Goal: Information Seeking & Learning: Learn about a topic

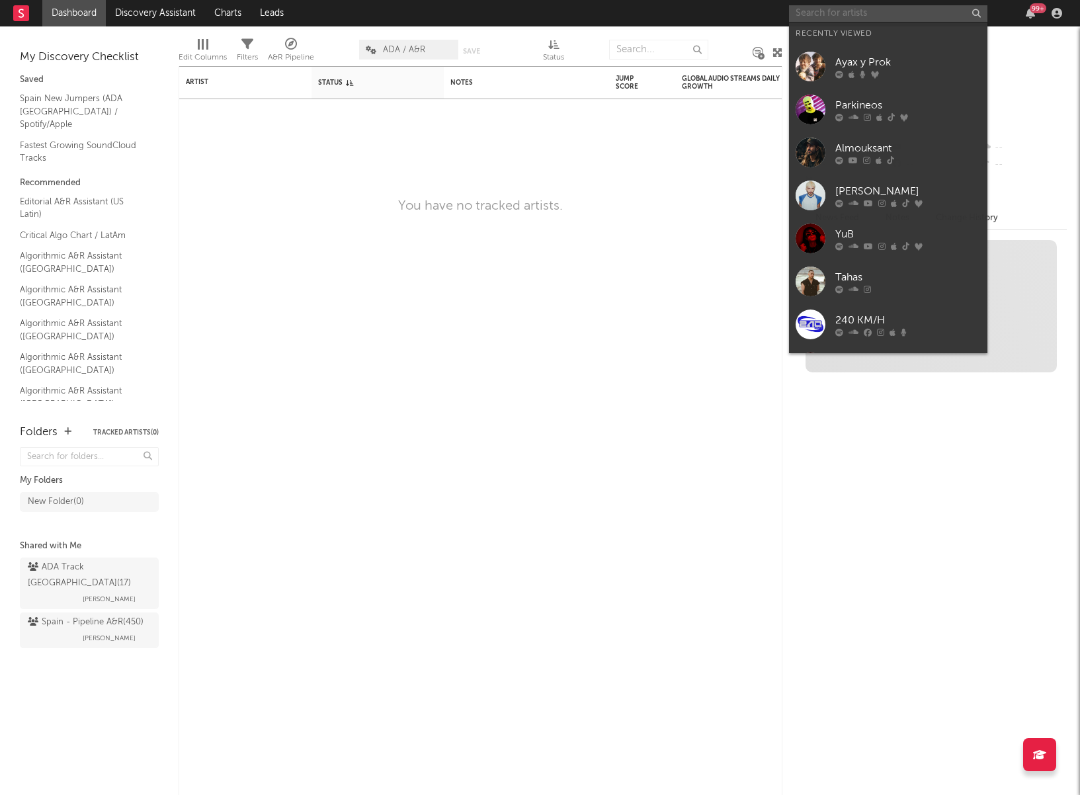
click at [892, 15] on input "text" at bounding box center [888, 13] width 198 height 17
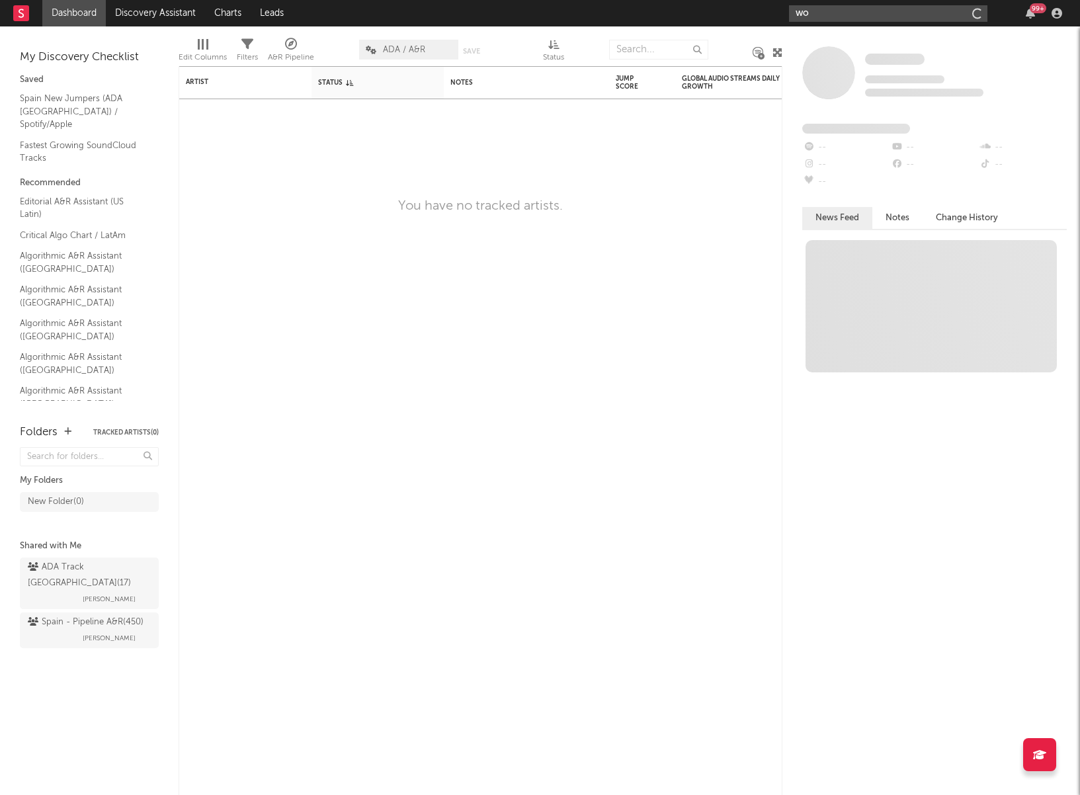
type input "w"
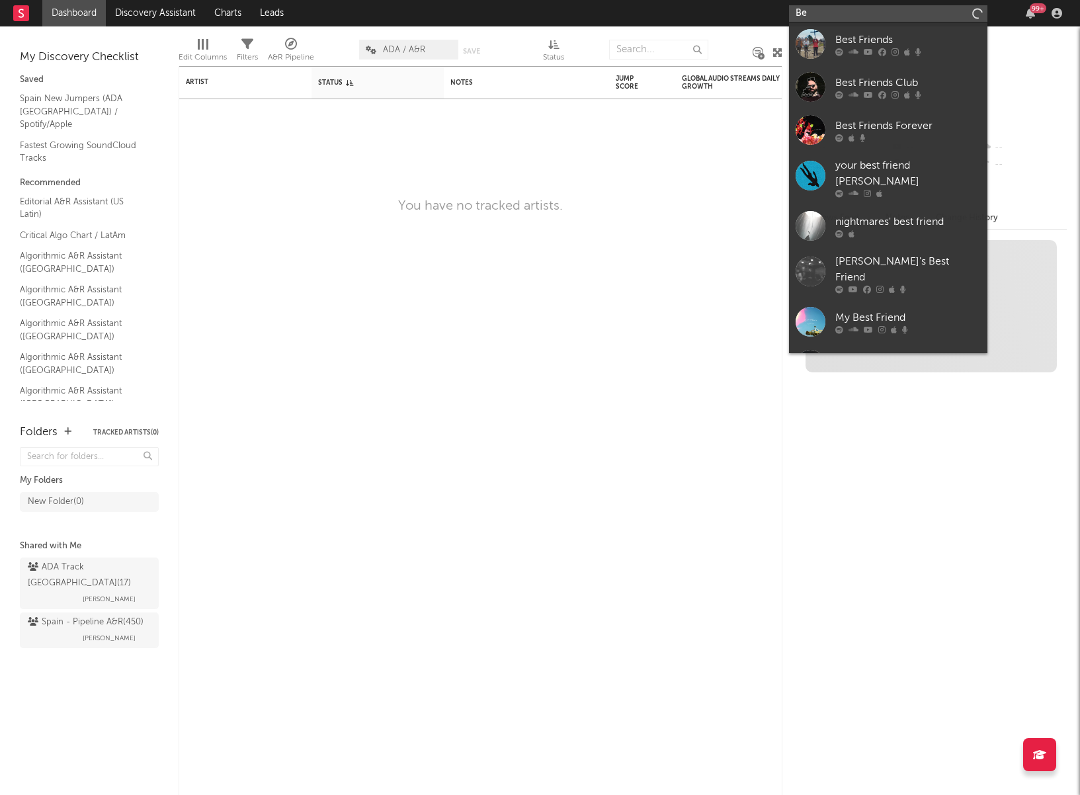
type input "B"
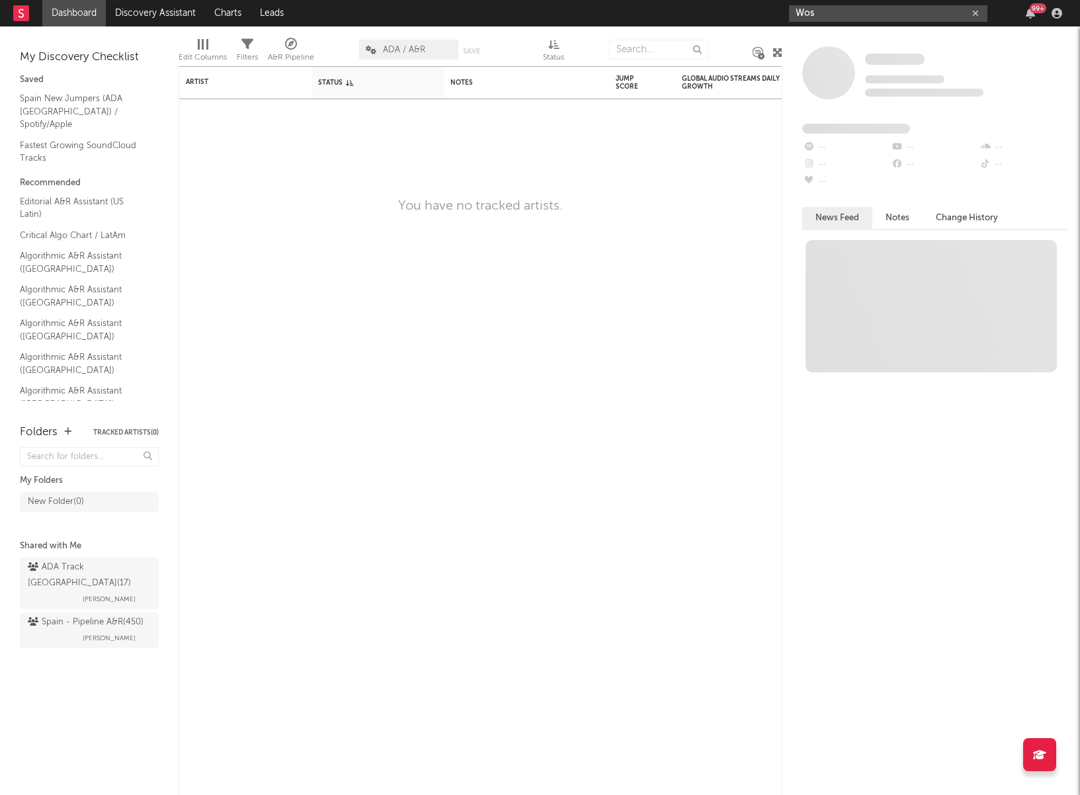
click at [823, 15] on input "Wos" at bounding box center [888, 13] width 198 height 17
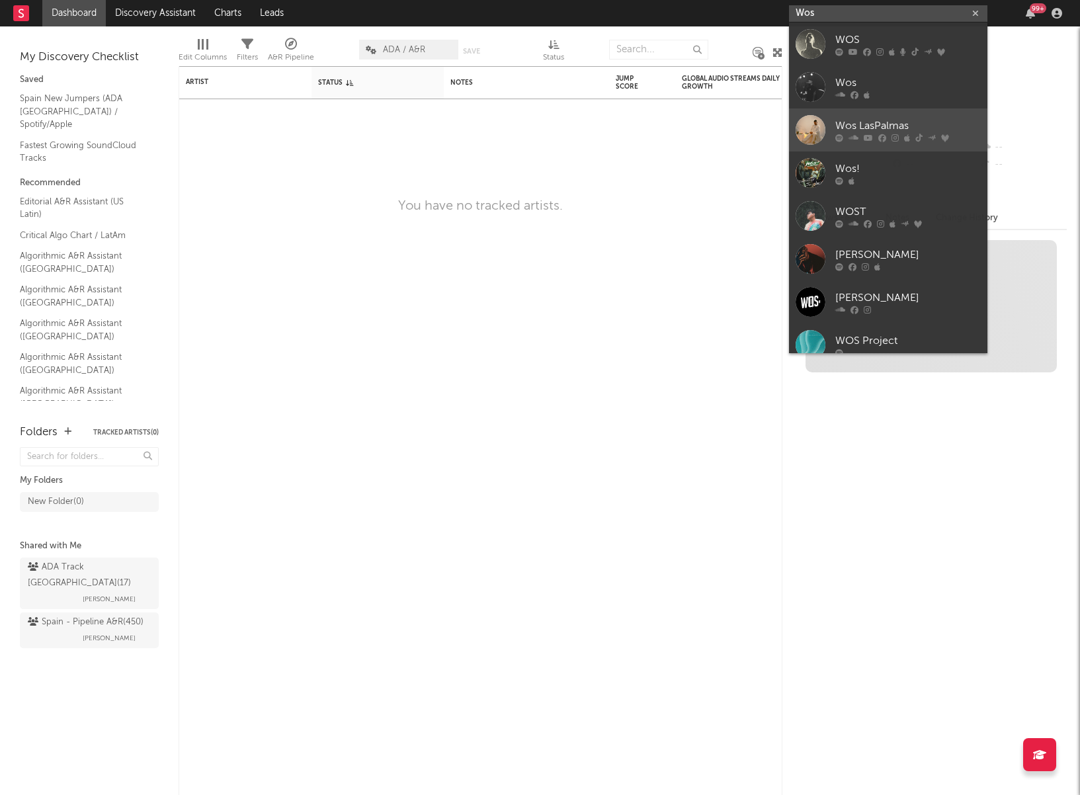
type input "Wos"
click at [852, 126] on div "Wos LasPalmas" at bounding box center [908, 126] width 146 height 16
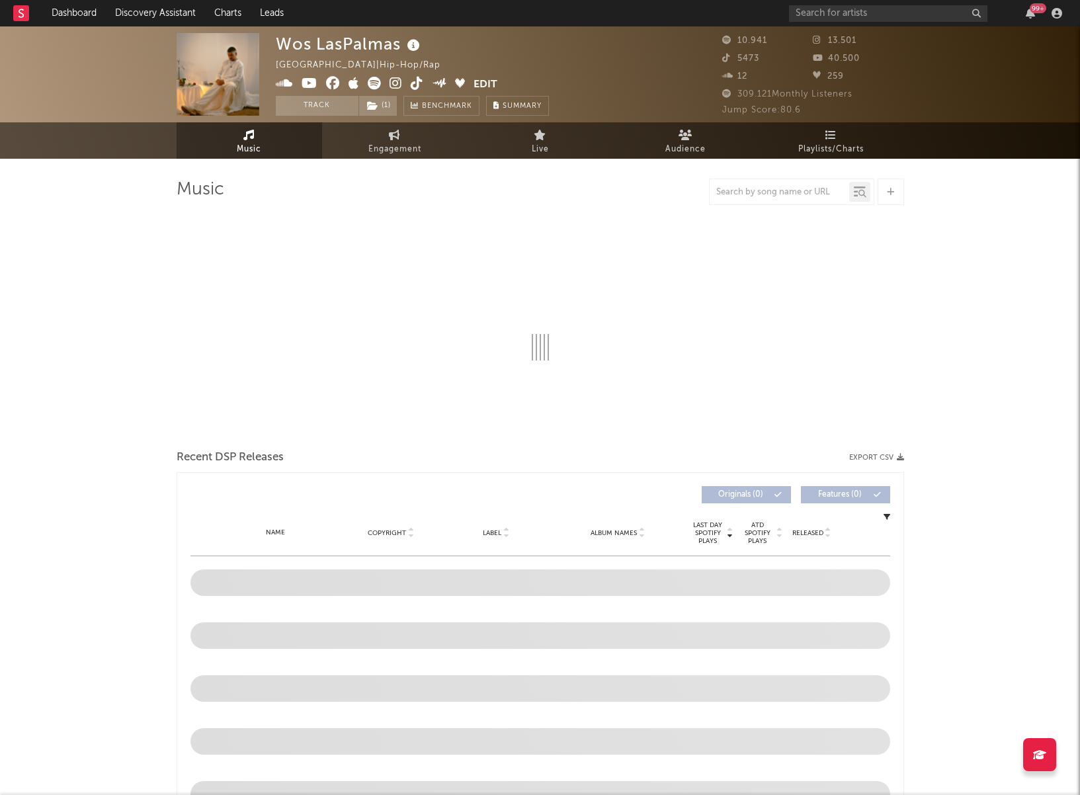
select select "6m"
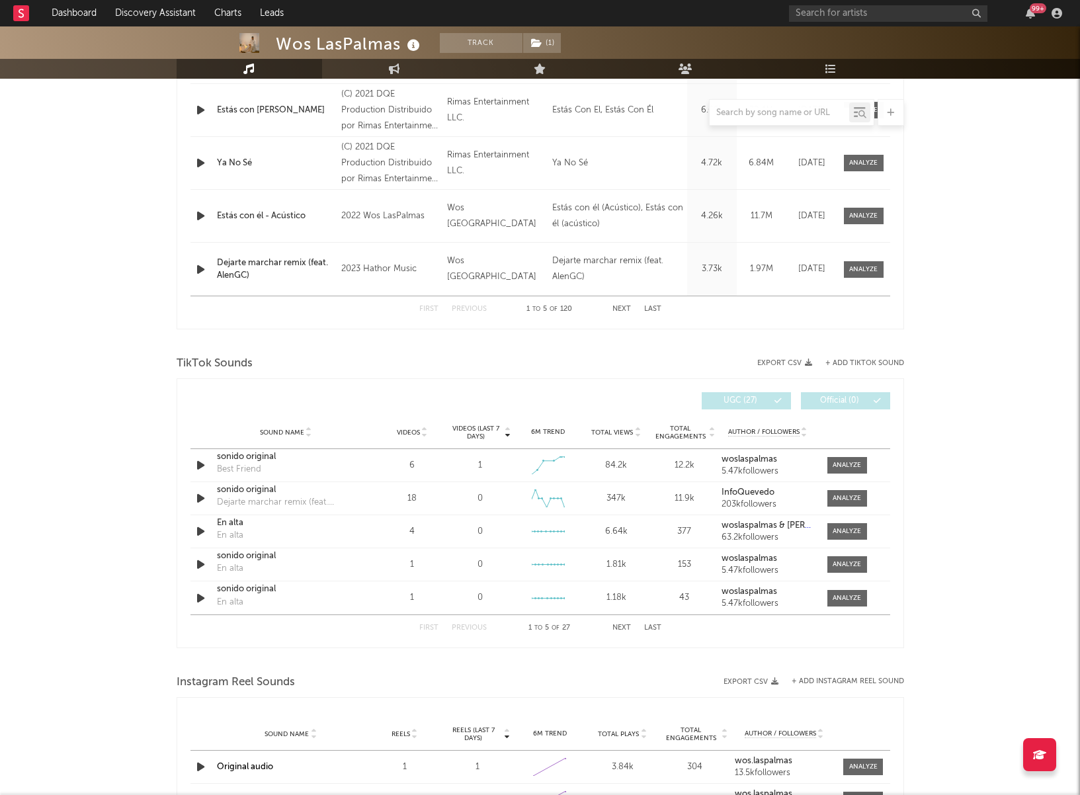
scroll to position [635, 0]
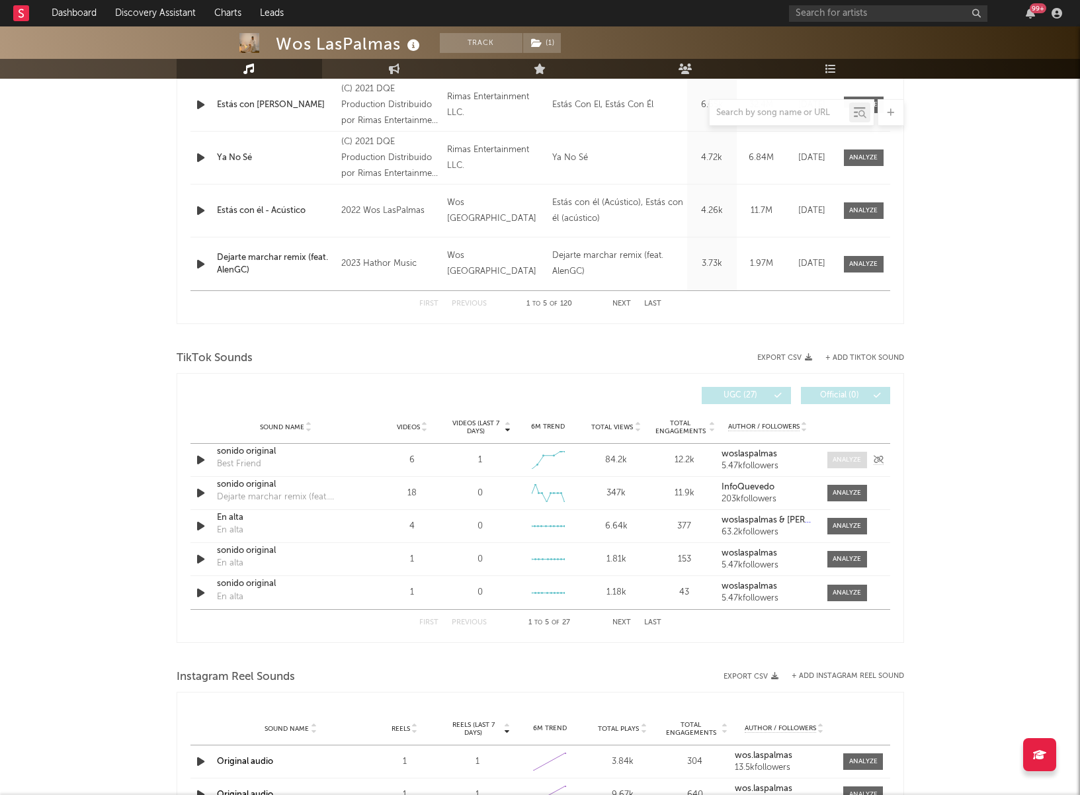
click at [845, 458] on div at bounding box center [847, 460] width 28 height 10
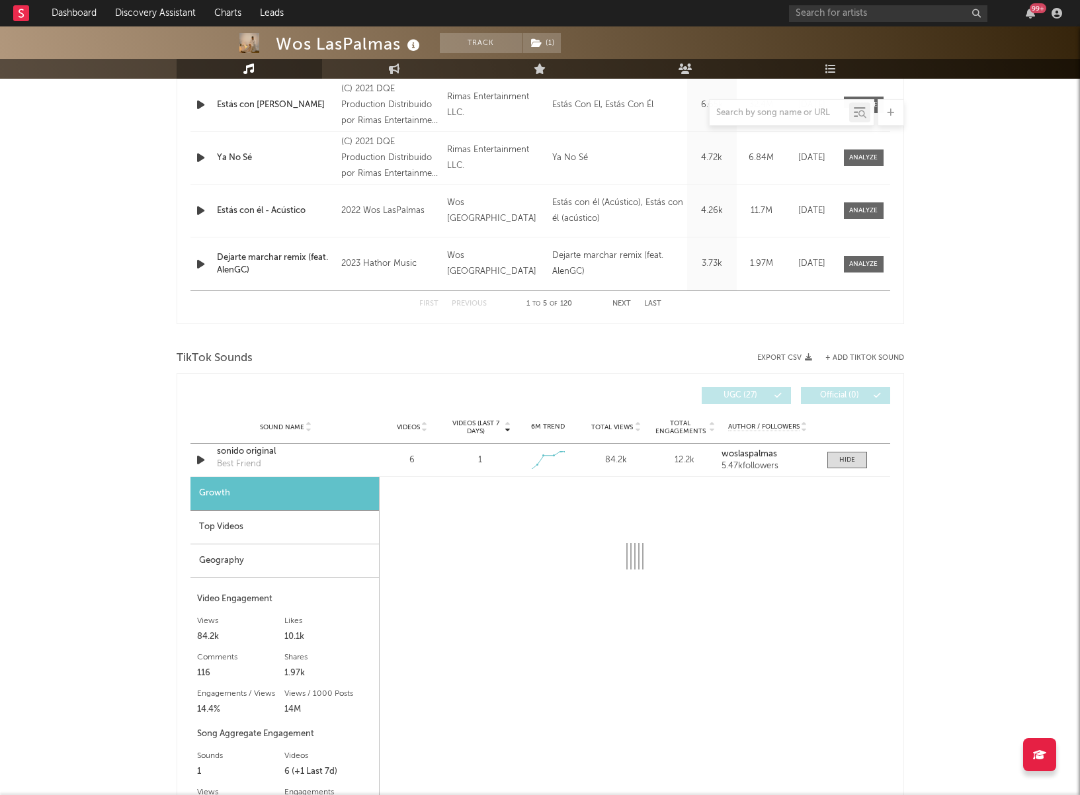
select select "1w"
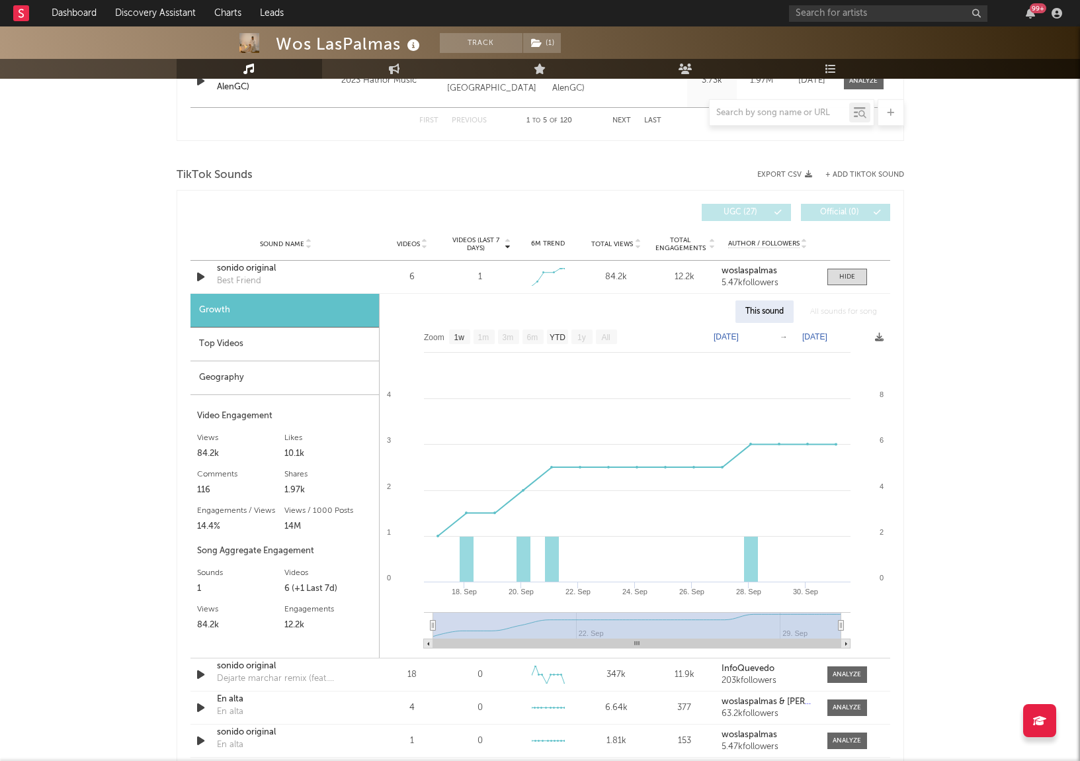
scroll to position [819, 0]
click at [200, 276] on icon "button" at bounding box center [201, 276] width 14 height 17
click at [200, 276] on icon "button" at bounding box center [200, 276] width 13 height 17
click at [848, 280] on div at bounding box center [847, 276] width 16 height 10
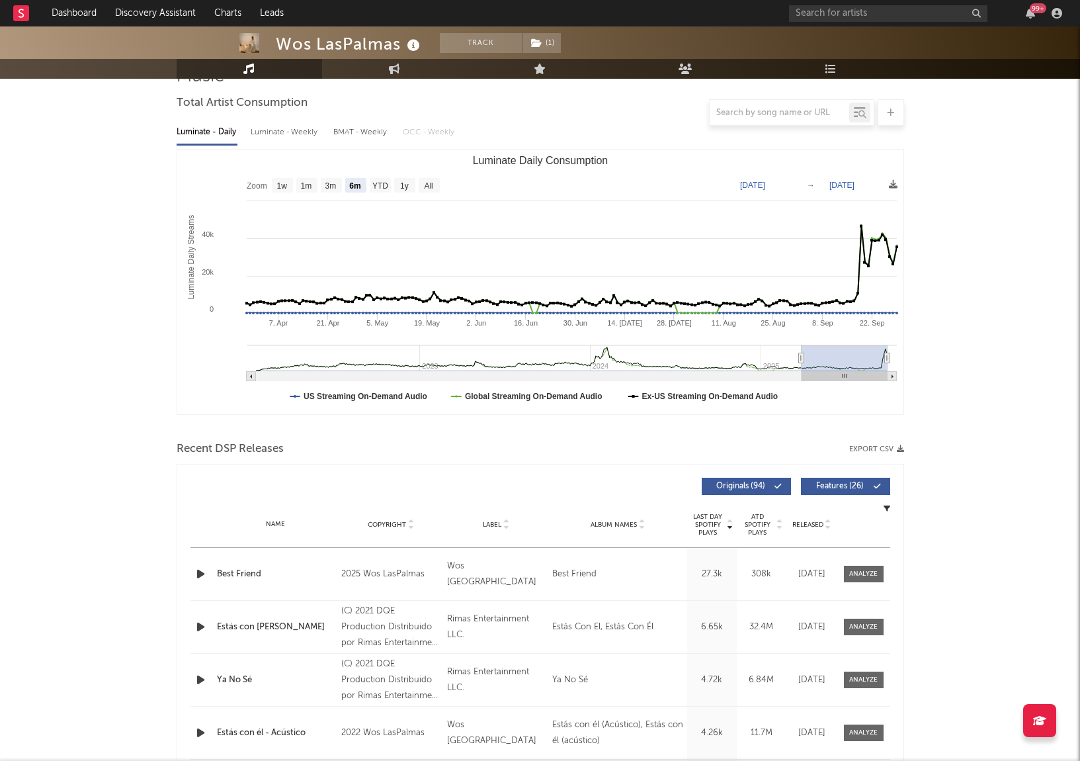
scroll to position [110, 0]
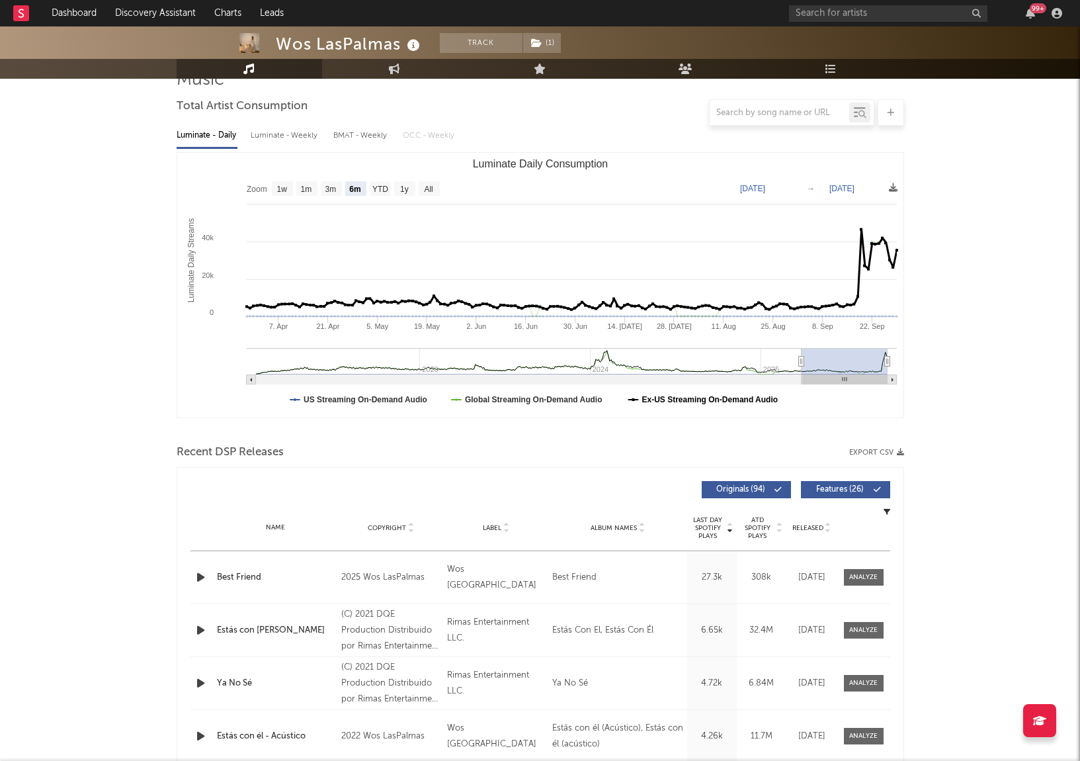
click at [705, 398] on text "Ex-US Streaming On-Demand Audio" at bounding box center [710, 399] width 136 height 9
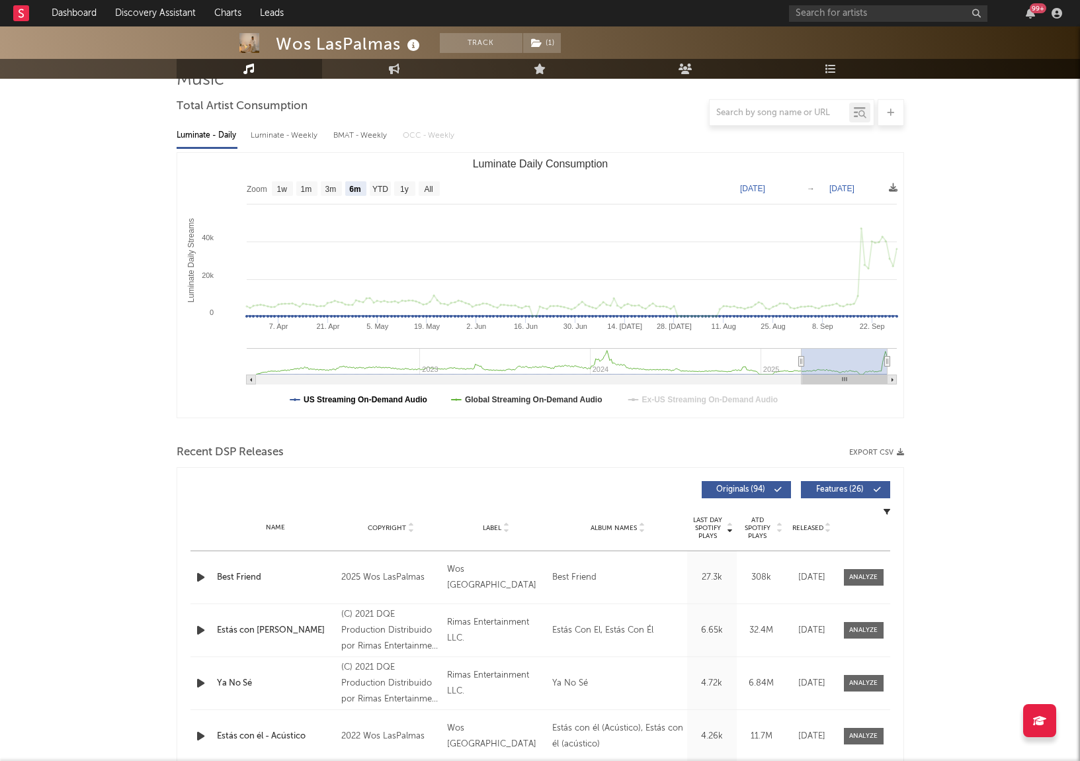
click at [413, 401] on text "US Streaming On-Demand Audio" at bounding box center [366, 399] width 124 height 9
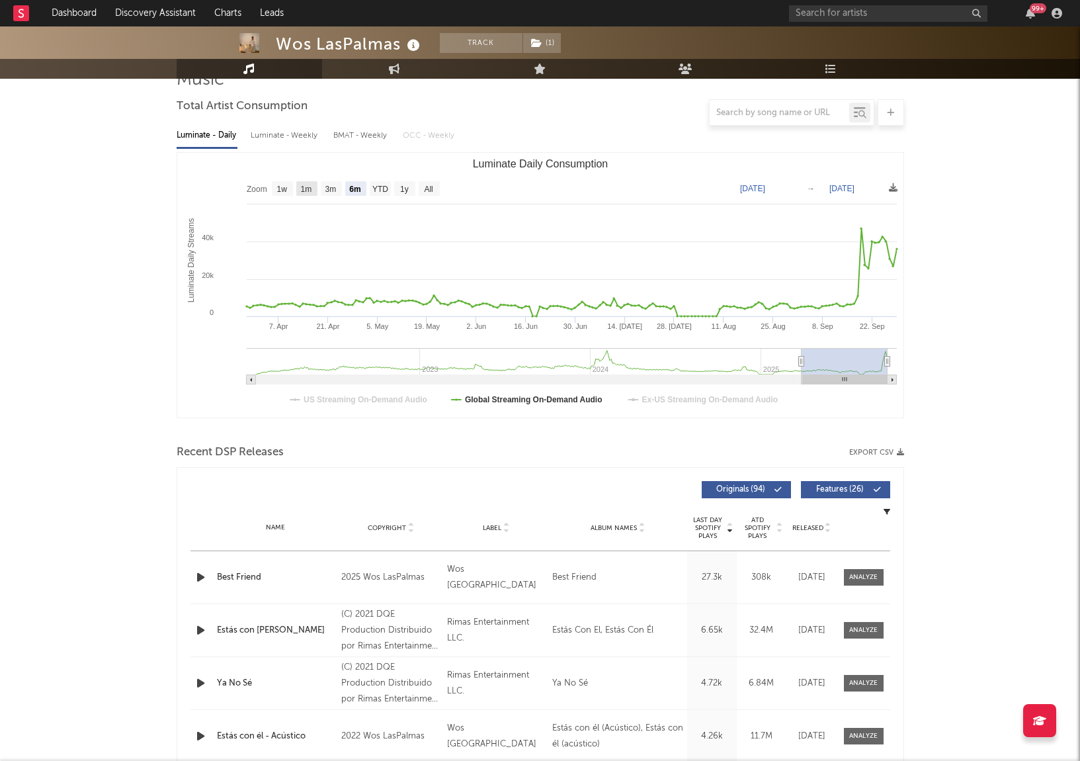
click at [304, 185] on text "1m" at bounding box center [305, 189] width 11 height 9
select select "1m"
type input "[DATE]"
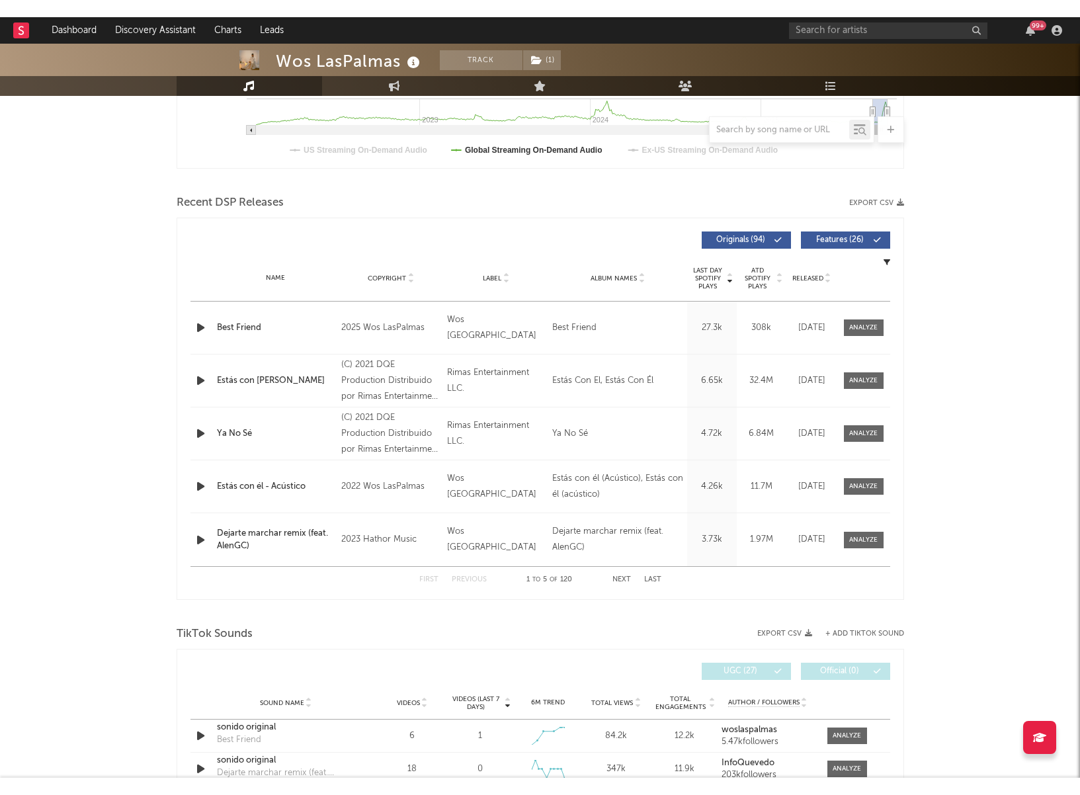
scroll to position [371, 0]
